Goal: Transaction & Acquisition: Purchase product/service

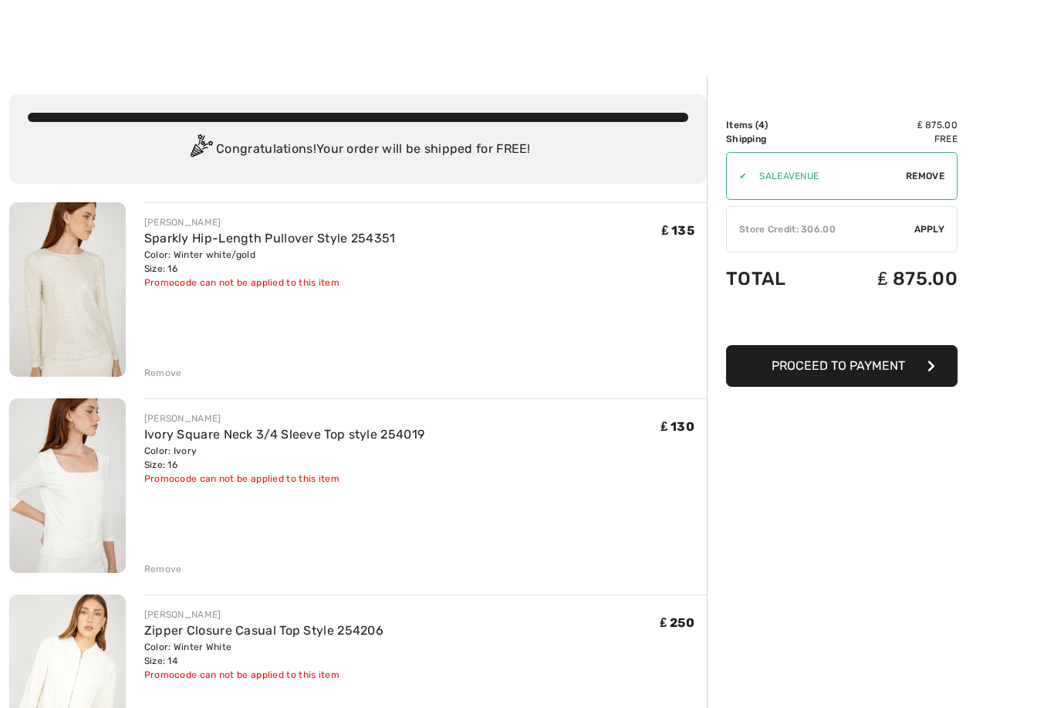
click at [735, 64] on div at bounding box center [527, 38] width 1054 height 76
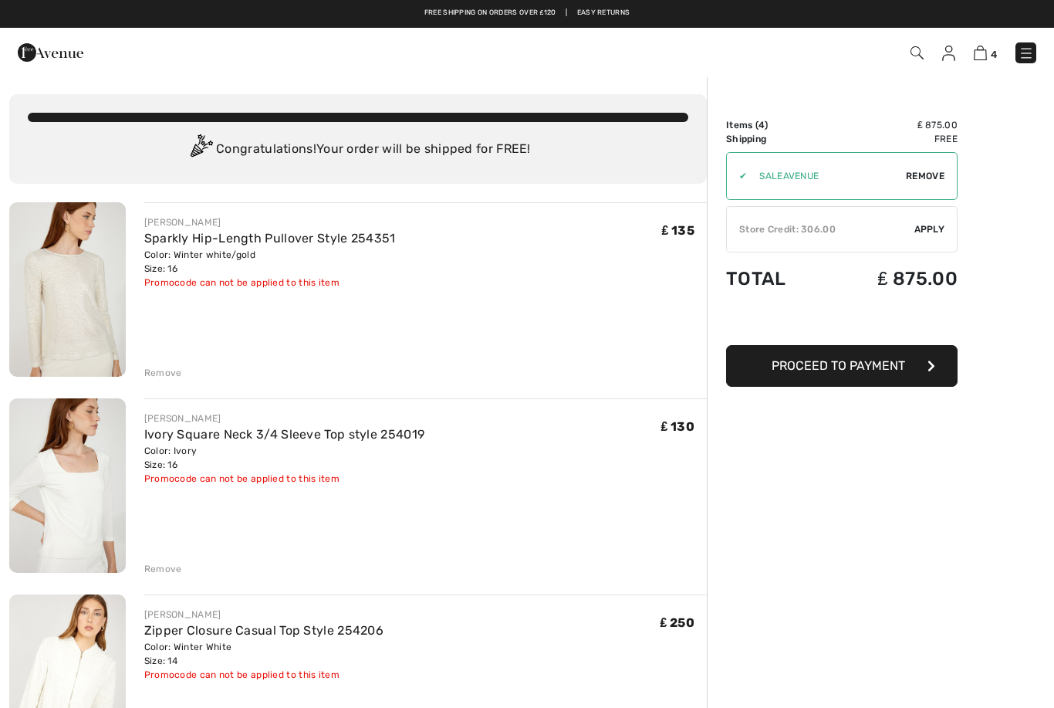
click at [954, 52] on img at bounding box center [948, 53] width 13 height 15
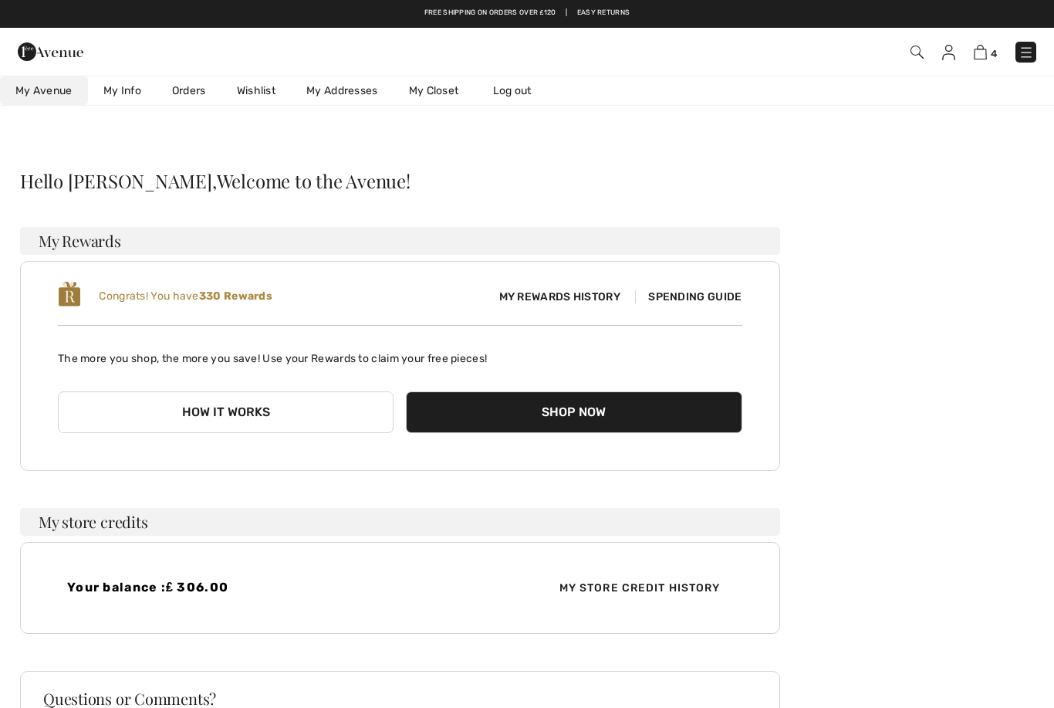
click at [259, 98] on link "Wishlist" at bounding box center [255, 90] width 69 height 29
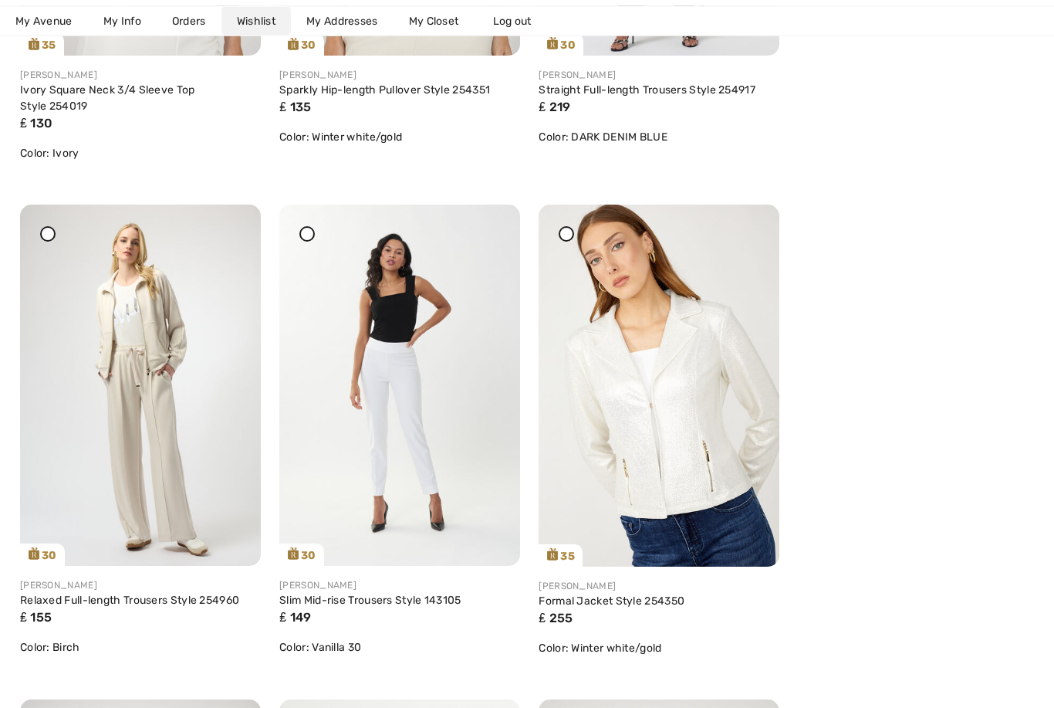
scroll to position [3595, 0]
click at [446, 458] on img at bounding box center [399, 384] width 241 height 361
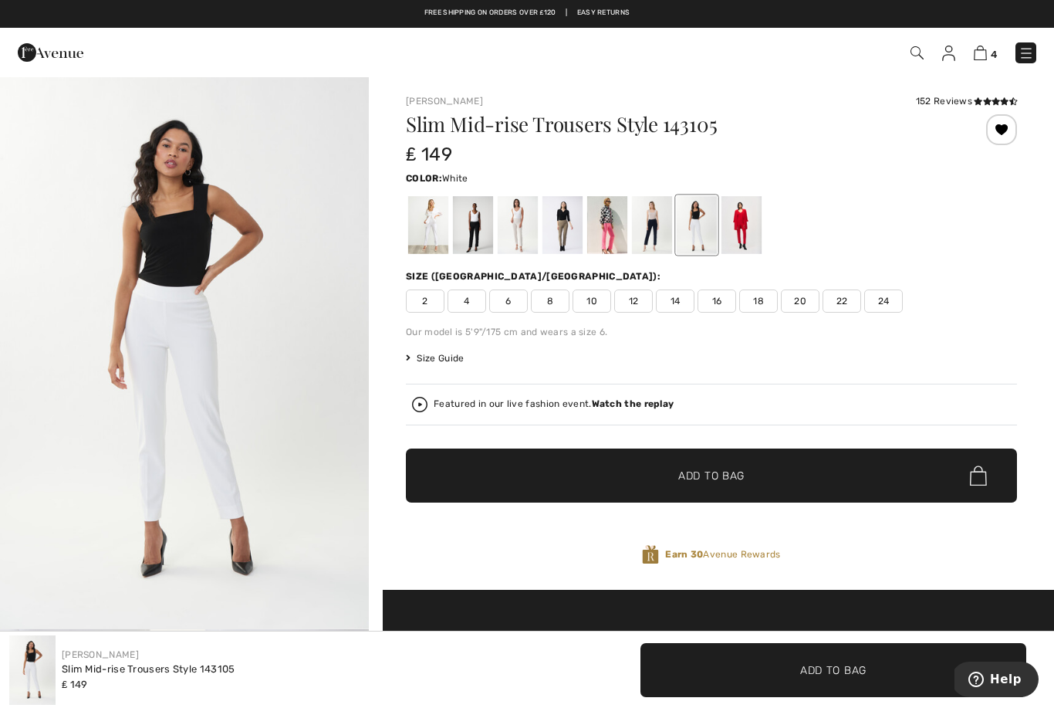
click at [437, 228] on div at bounding box center [428, 225] width 40 height 58
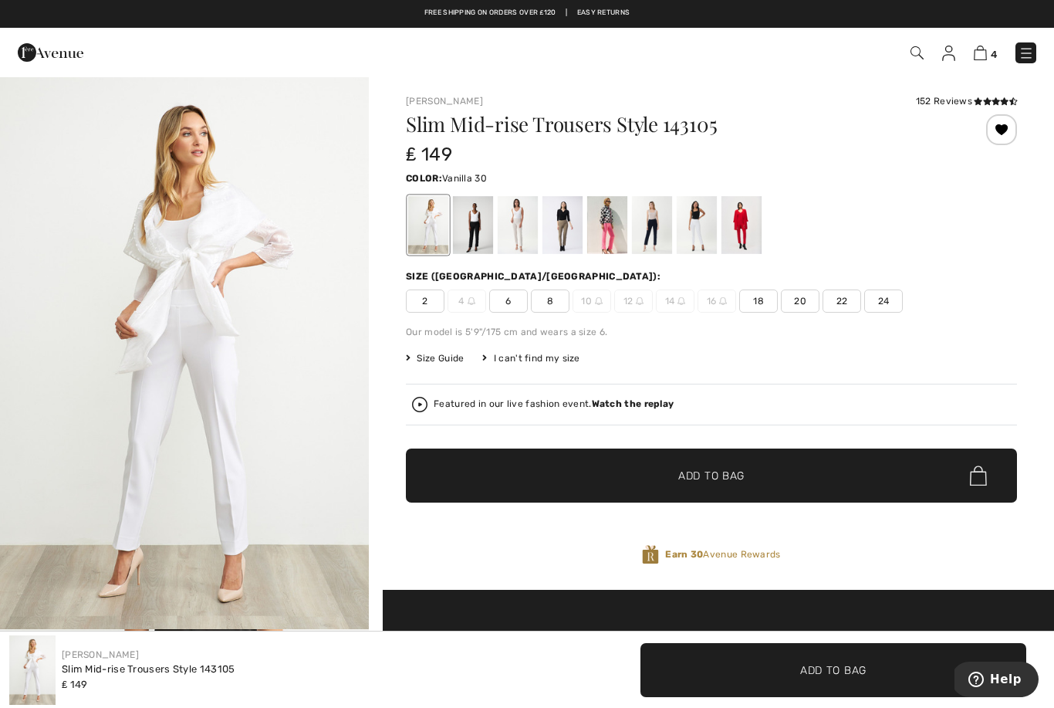
click at [701, 235] on div at bounding box center [697, 225] width 40 height 58
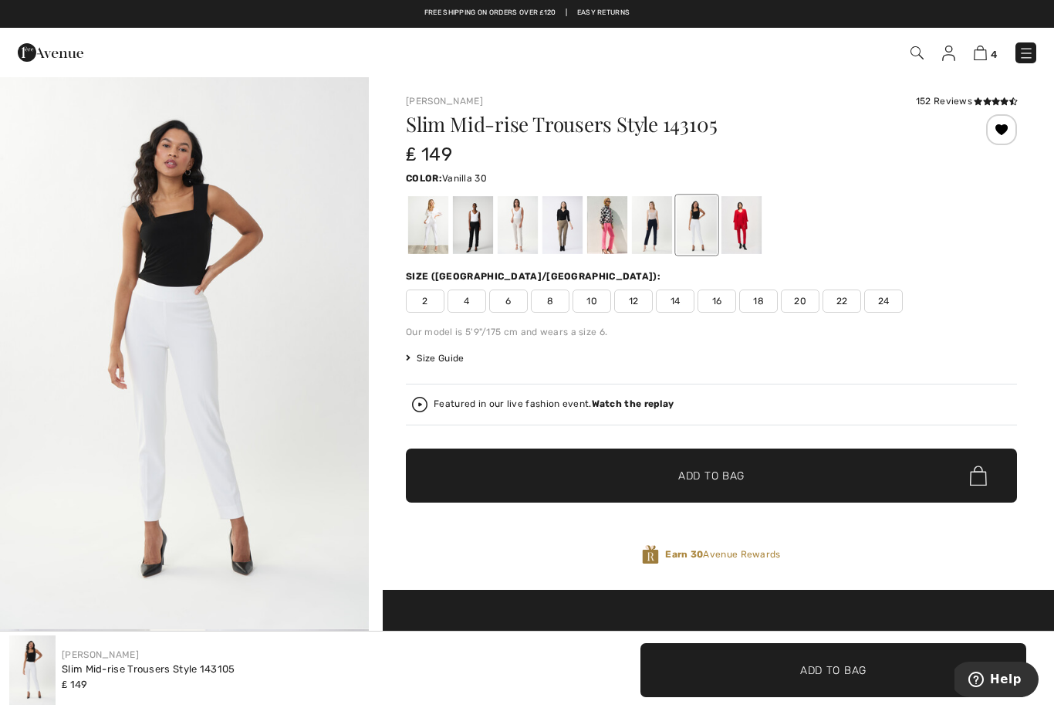
click at [921, 52] on img at bounding box center [916, 52] width 13 height 13
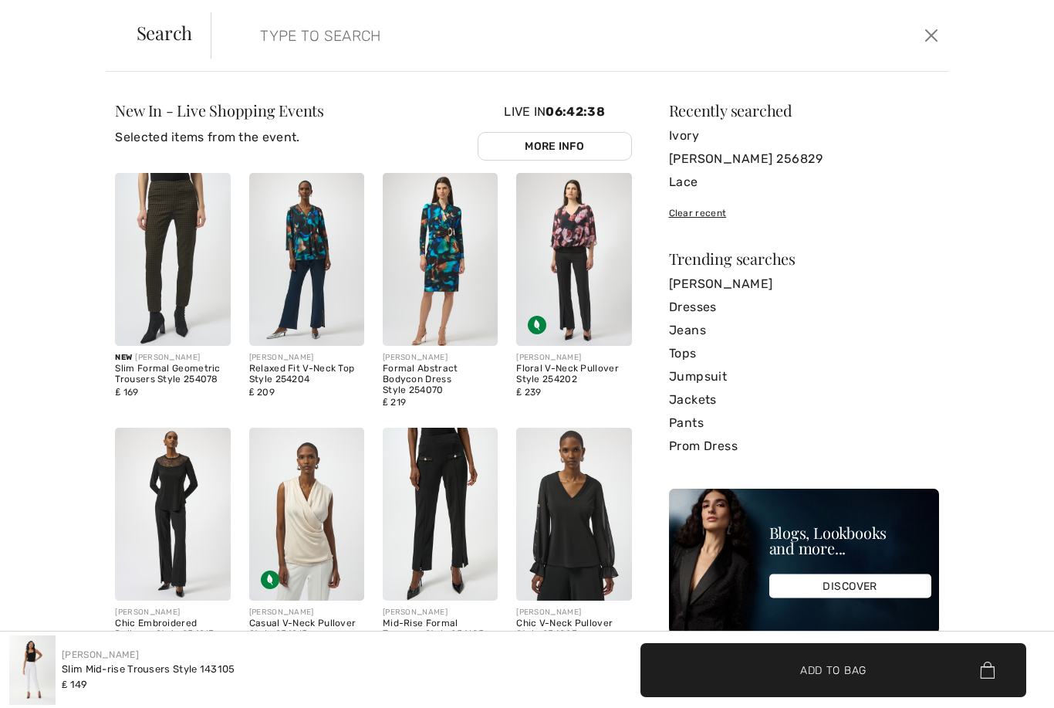
click at [422, 39] on input "search" at bounding box center [499, 35] width 503 height 46
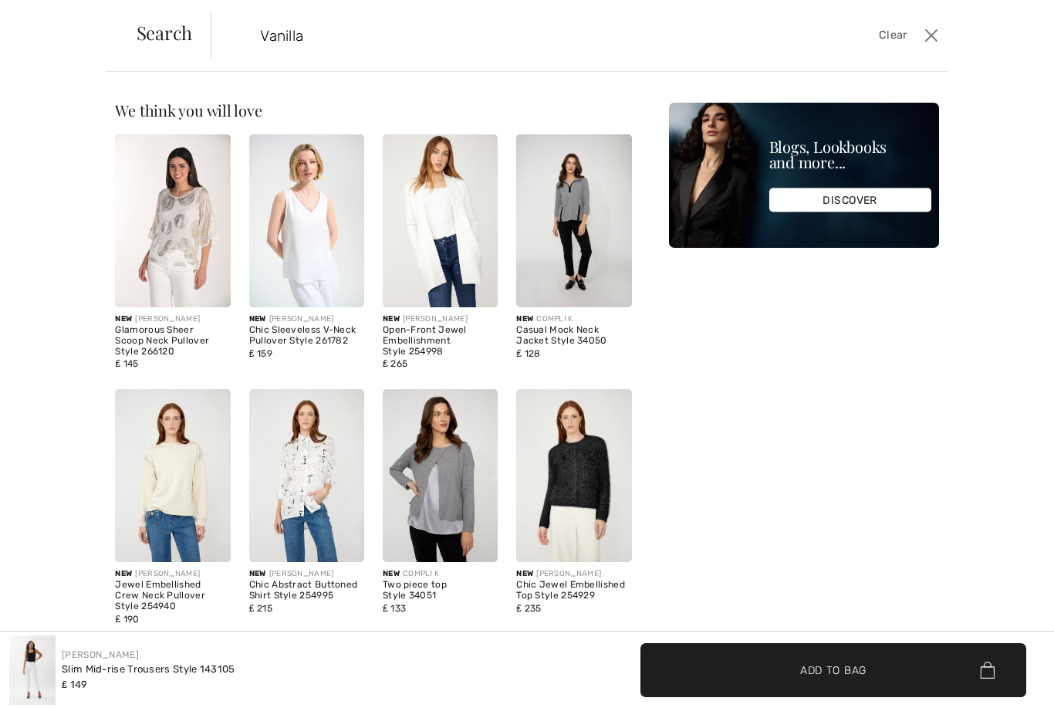
type input "Vanilla"
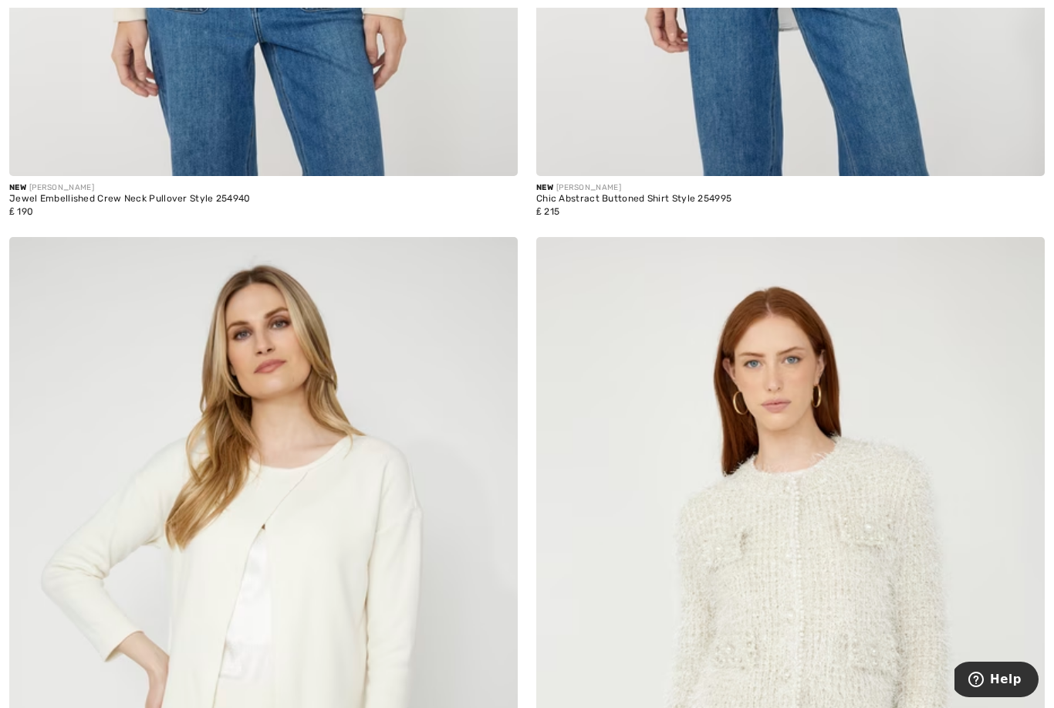
scroll to position [2411, 0]
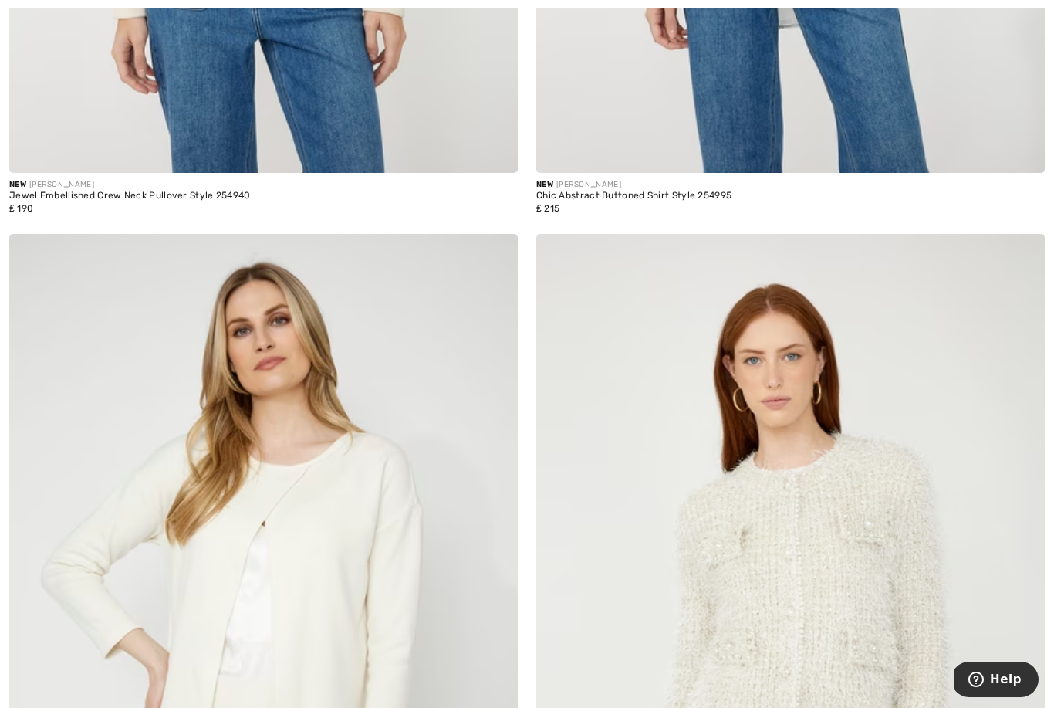
click at [1028, 258] on img at bounding box center [1022, 257] width 14 height 12
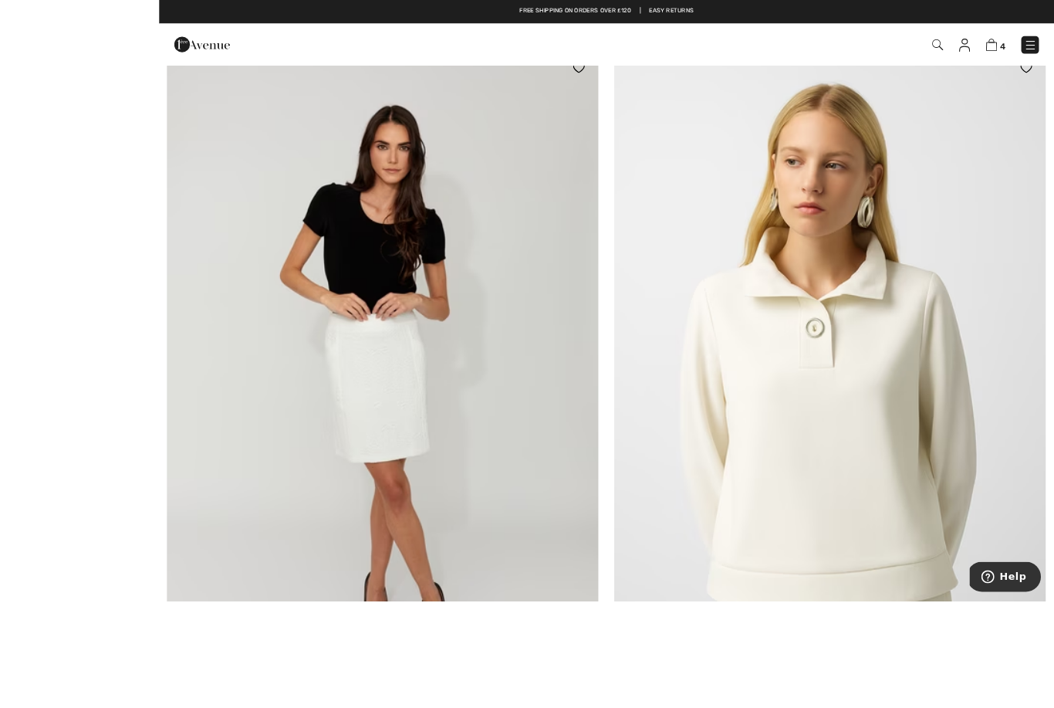
scroll to position [5339, 0]
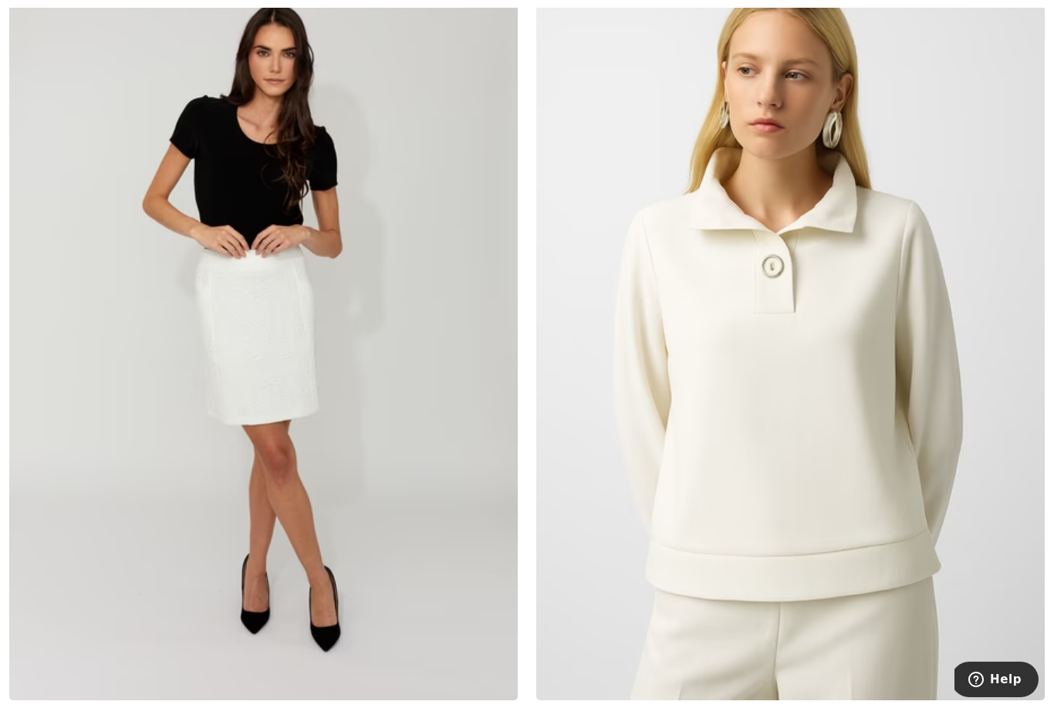
click at [882, 513] on img at bounding box center [790, 318] width 508 height 763
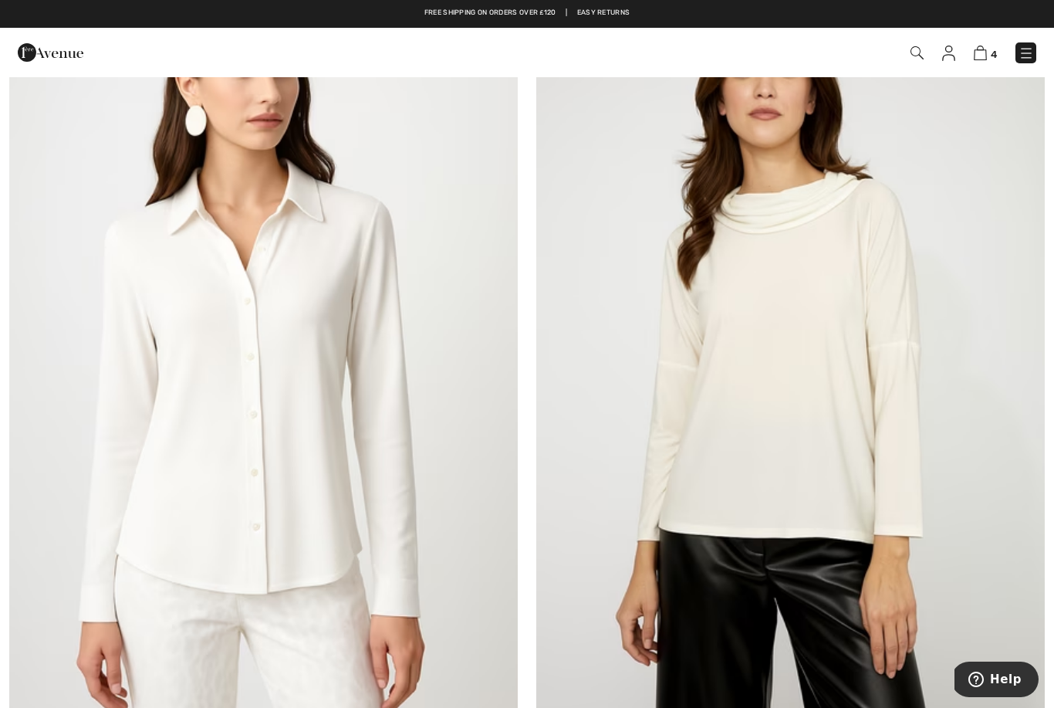
scroll to position [6131, 0]
click at [357, 454] on img at bounding box center [263, 349] width 508 height 763
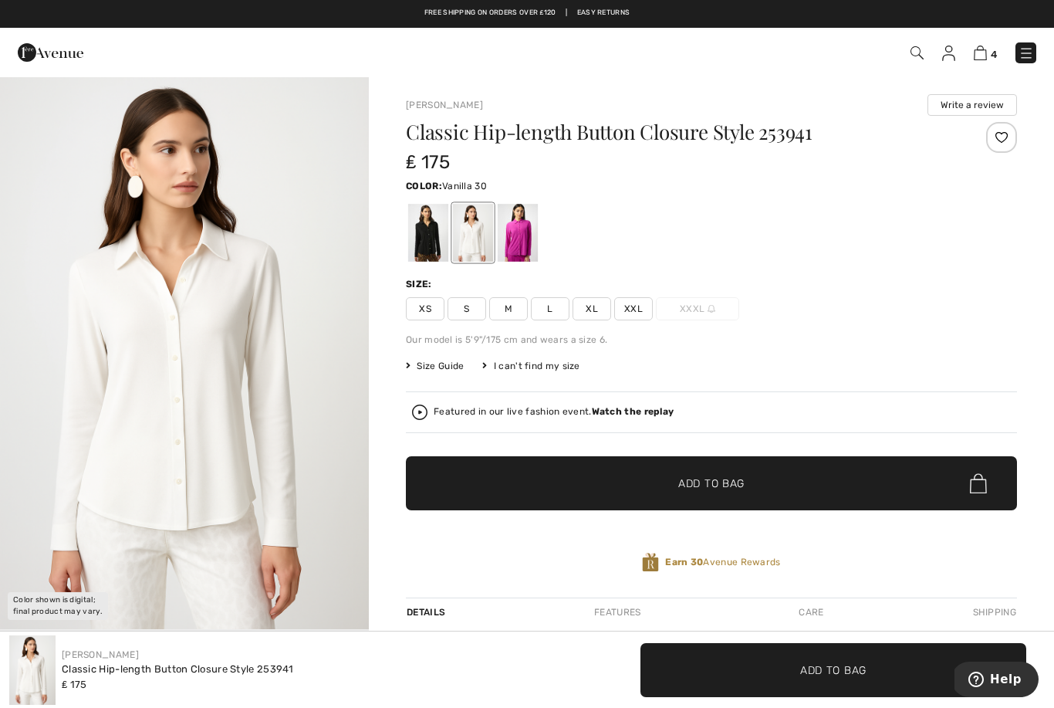
click at [1007, 133] on div at bounding box center [1001, 137] width 31 height 31
click at [601, 312] on span "XL" at bounding box center [591, 308] width 39 height 23
click at [734, 486] on span "Add to Bag" at bounding box center [711, 483] width 66 height 16
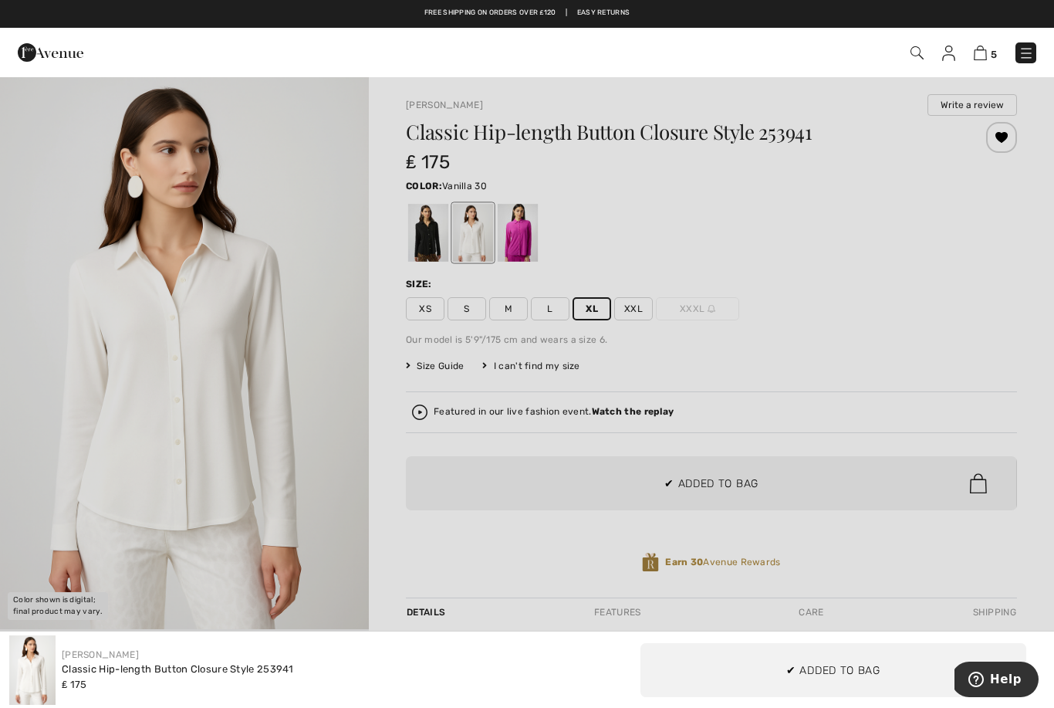
click at [864, 335] on div at bounding box center [527, 354] width 1054 height 708
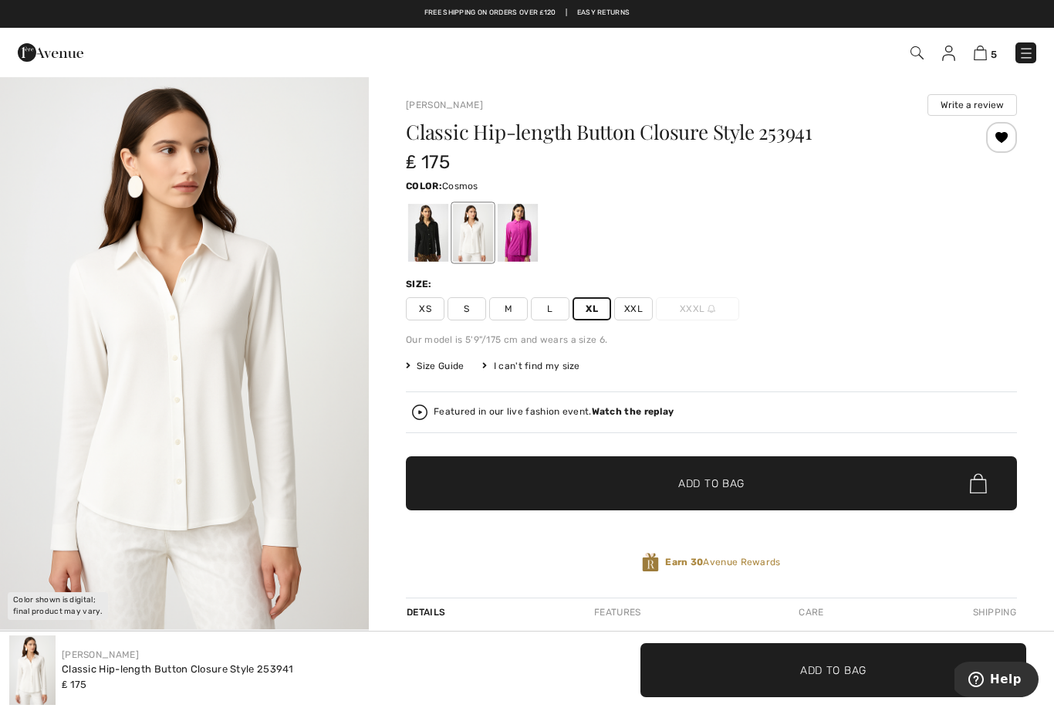
click at [527, 246] on div at bounding box center [518, 233] width 40 height 58
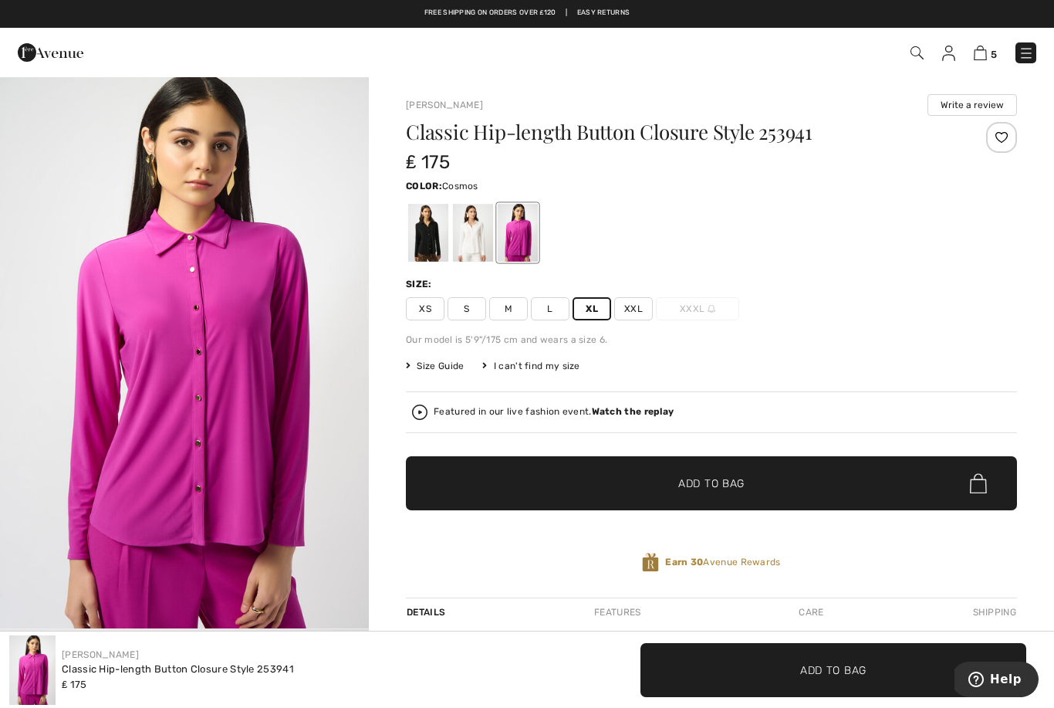
click at [1005, 138] on div at bounding box center [1001, 137] width 31 height 31
click at [1004, 132] on div at bounding box center [1001, 137] width 31 height 31
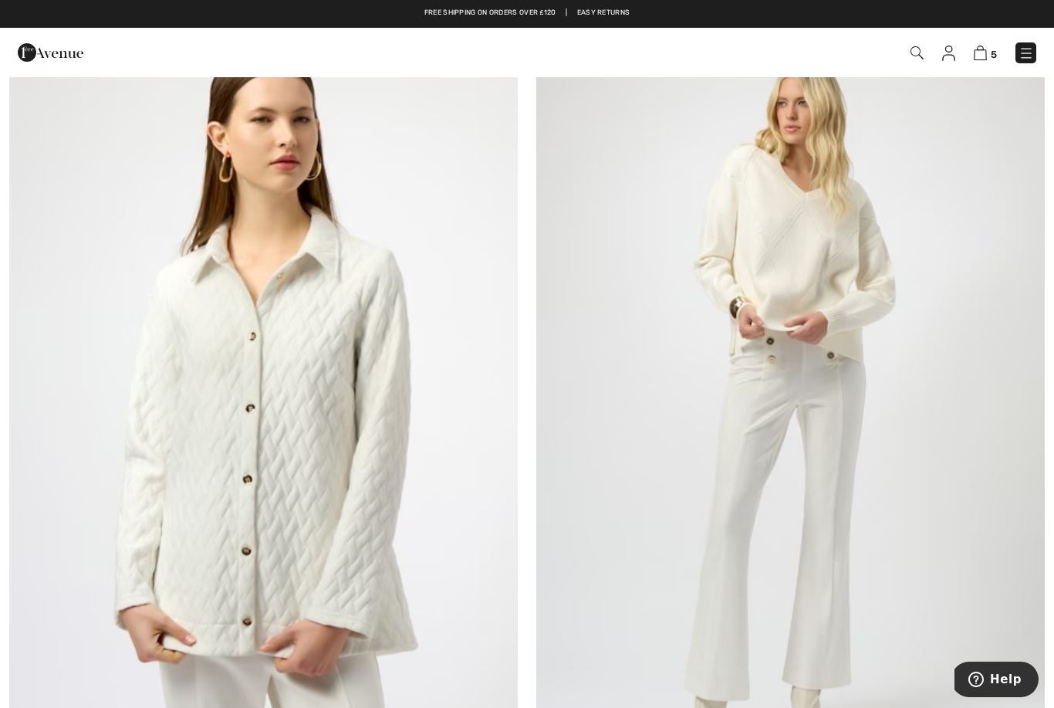
scroll to position [9299, 0]
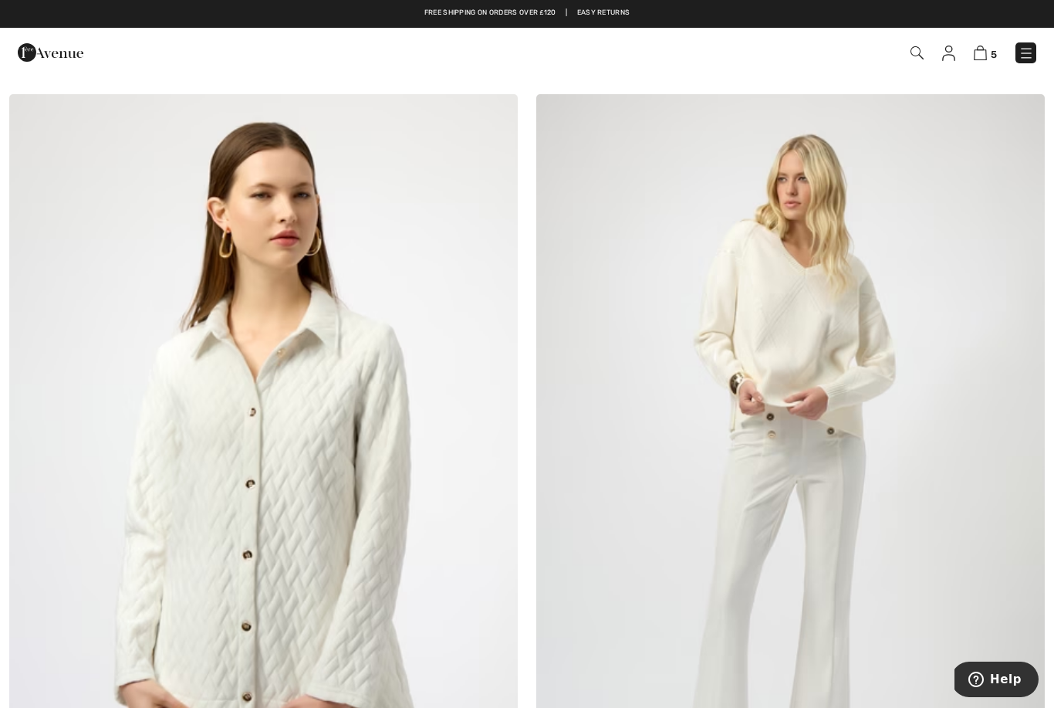
click at [317, 584] on img at bounding box center [263, 475] width 508 height 763
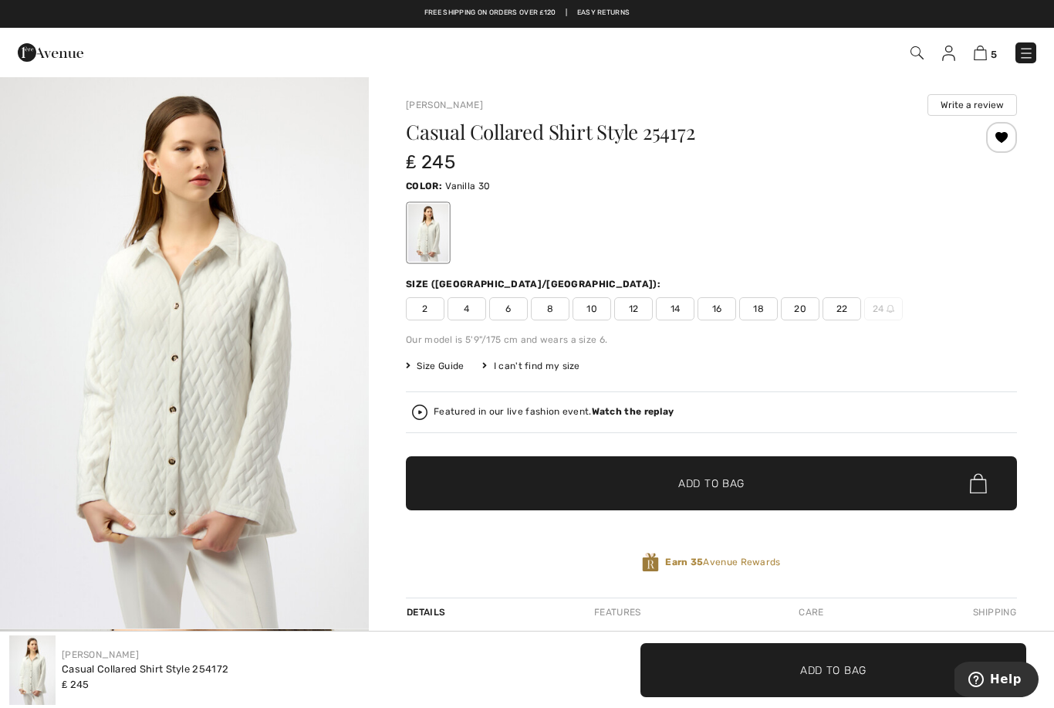
click at [718, 313] on span "16" at bounding box center [716, 308] width 39 height 23
click at [707, 489] on span "Add to Bag" at bounding box center [711, 483] width 66 height 16
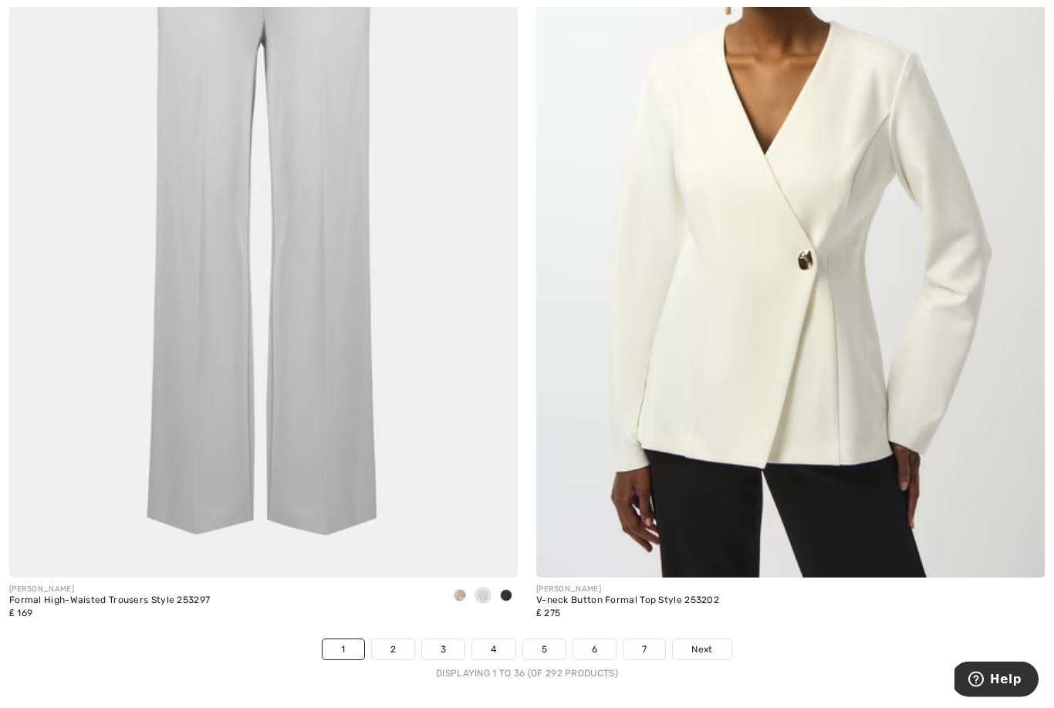
scroll to position [14680, 0]
click at [385, 647] on link "2" at bounding box center [393, 649] width 42 height 20
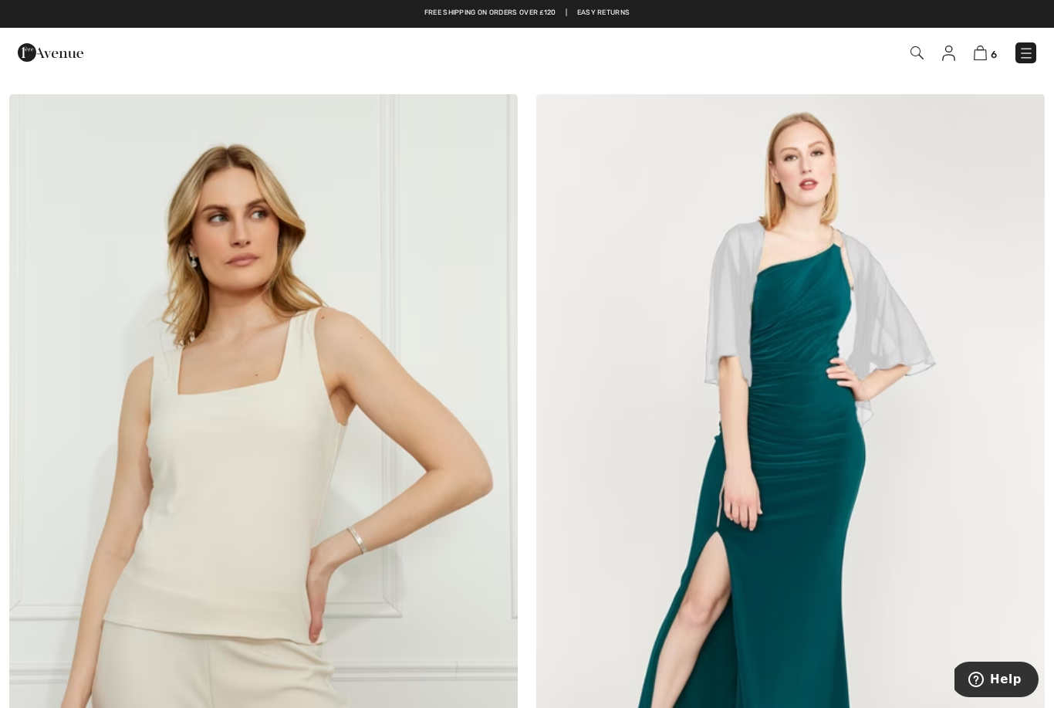
scroll to position [9302, 0]
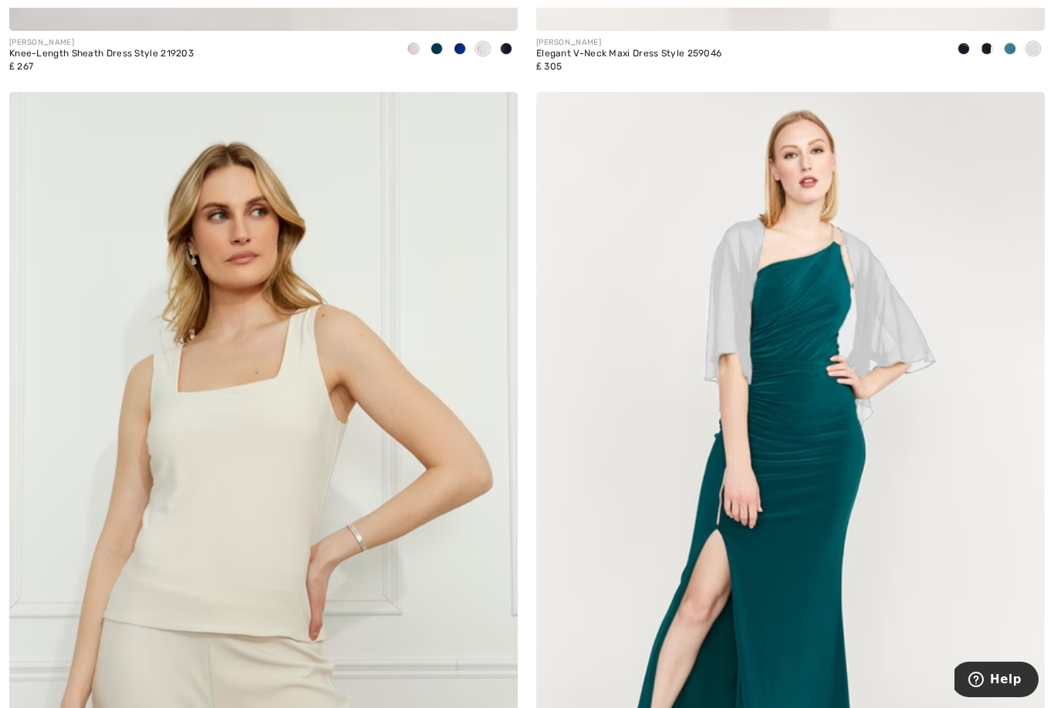
click at [267, 487] on img at bounding box center [263, 473] width 508 height 763
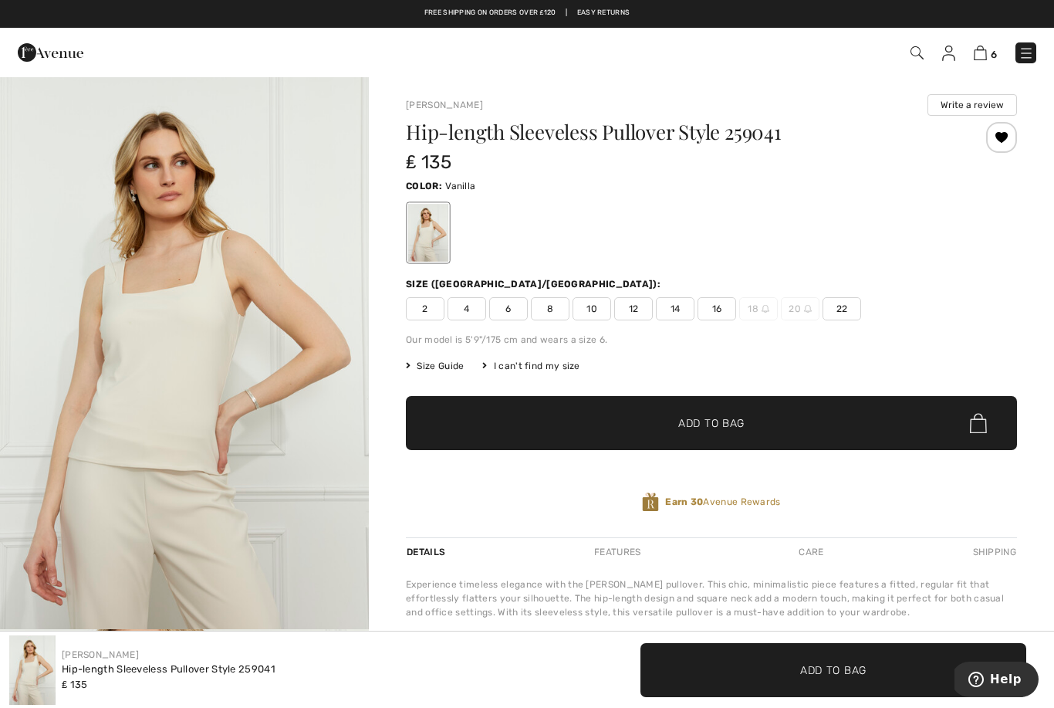
click at [716, 315] on span "16" at bounding box center [716, 308] width 39 height 23
click at [697, 428] on span "Add to Bag" at bounding box center [711, 423] width 66 height 16
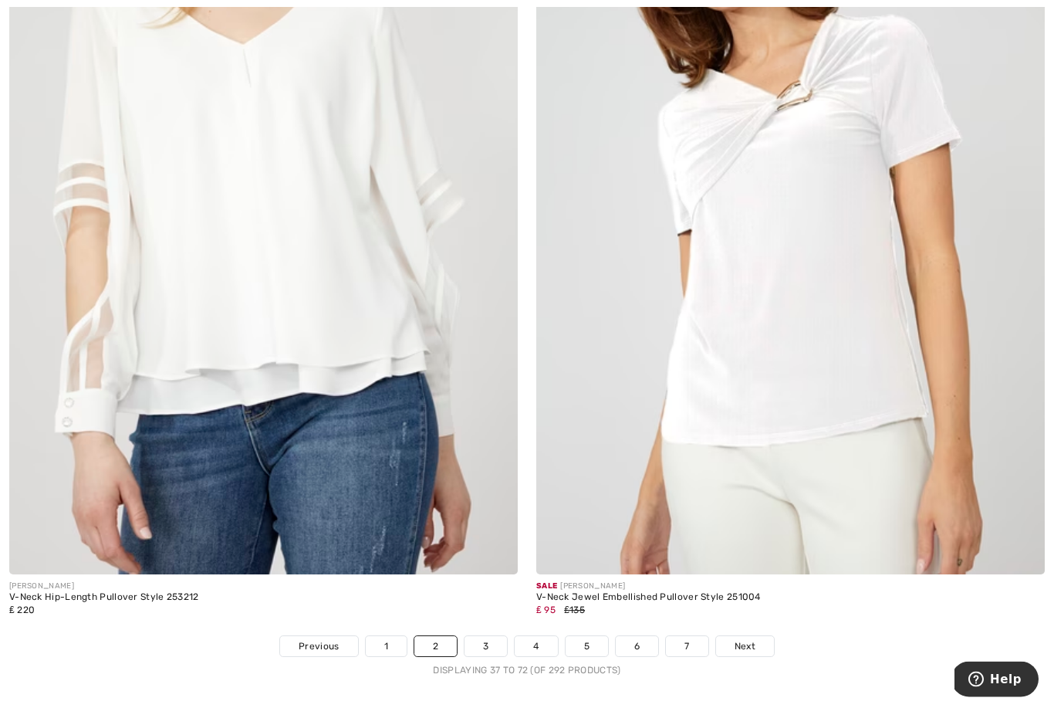
scroll to position [14683, 0]
click at [491, 637] on link "3" at bounding box center [485, 646] width 42 height 20
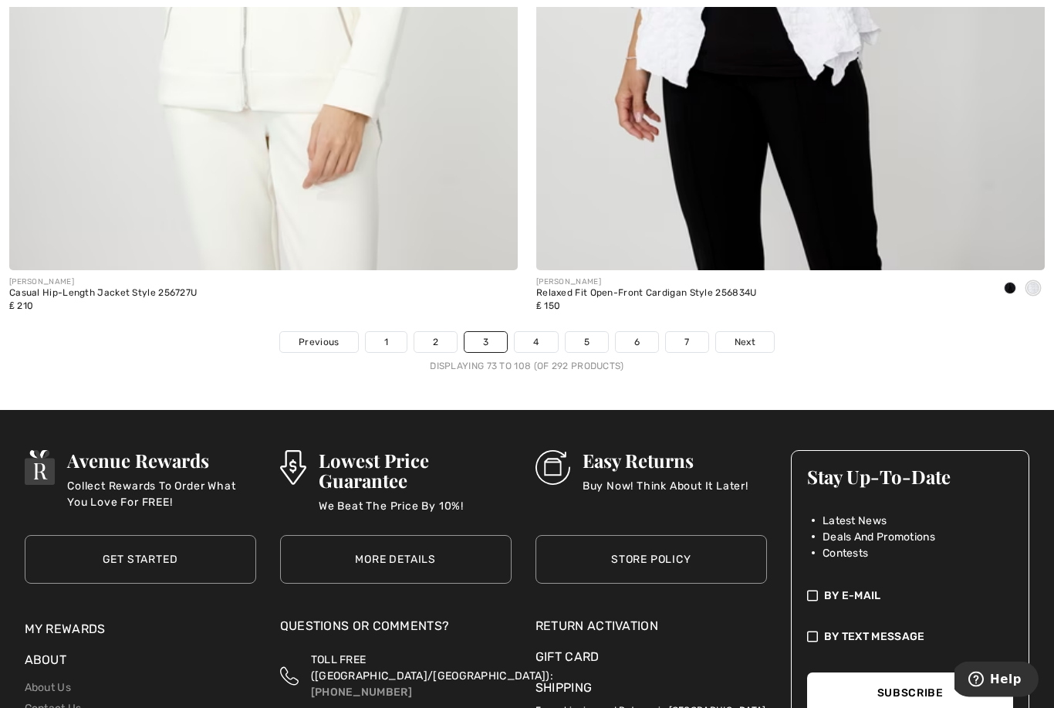
scroll to position [15023, 0]
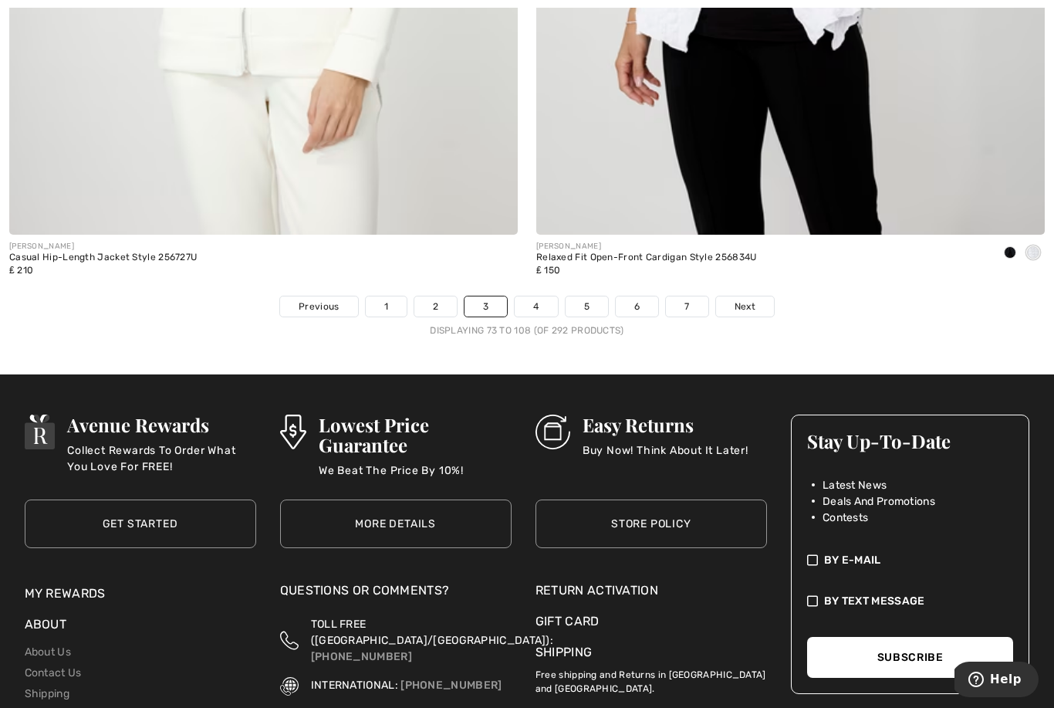
click at [744, 304] on link "Next" at bounding box center [745, 306] width 58 height 20
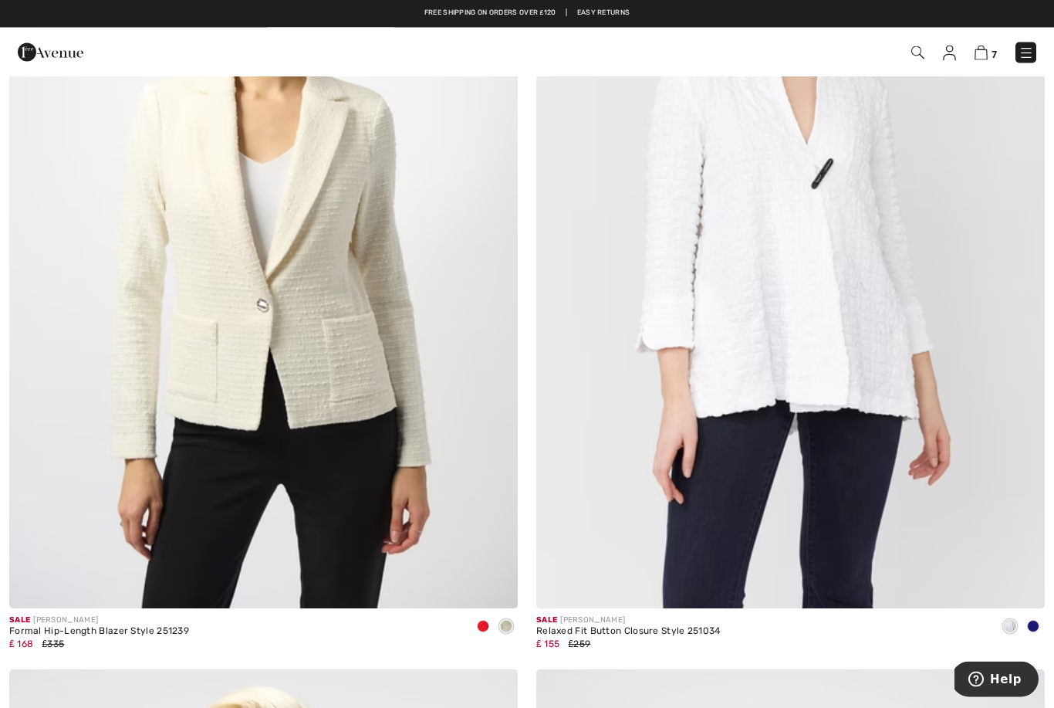
scroll to position [2754, 0]
